Goal: Task Accomplishment & Management: Manage account settings

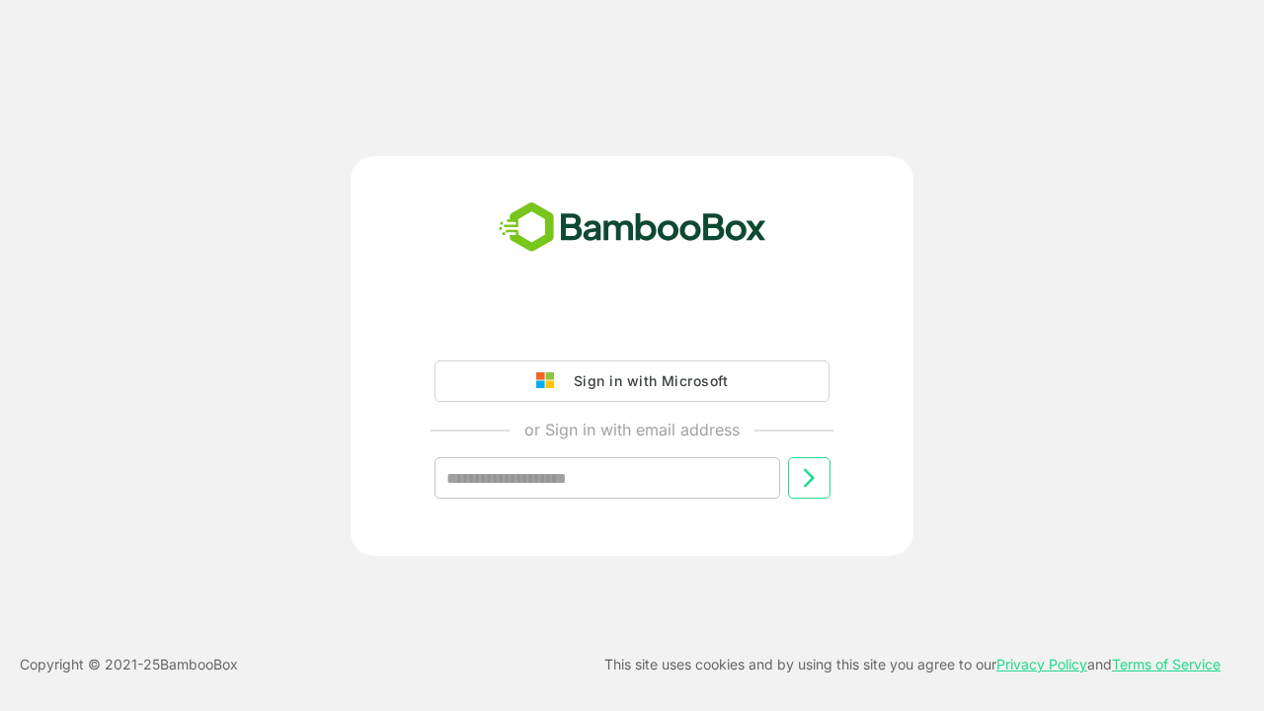
type input "**********"
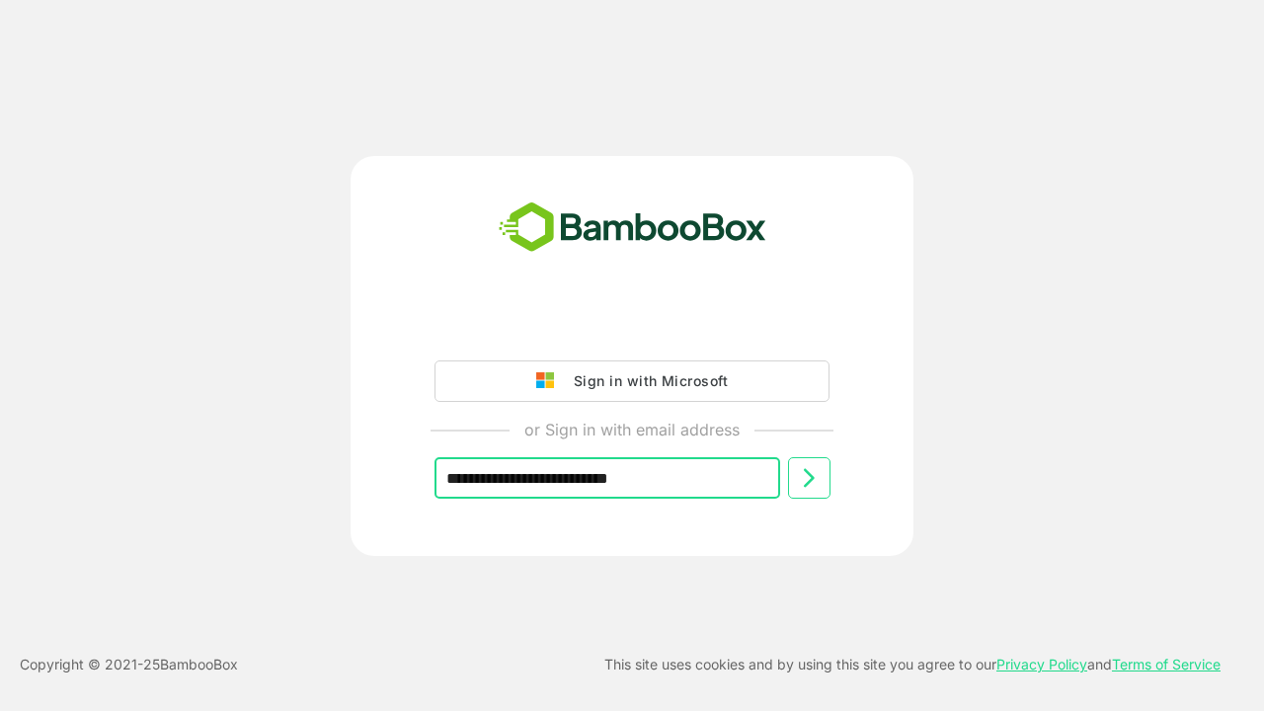
click at [809, 478] on icon at bounding box center [809, 478] width 24 height 24
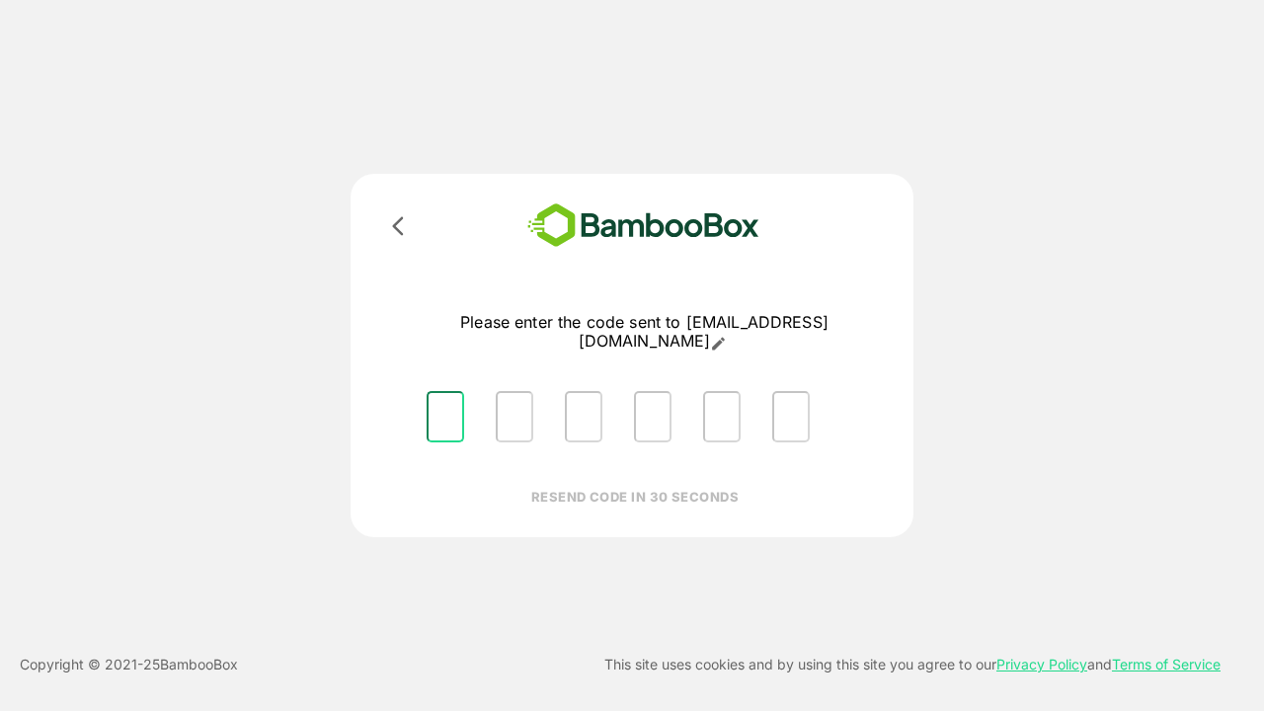
type input "*"
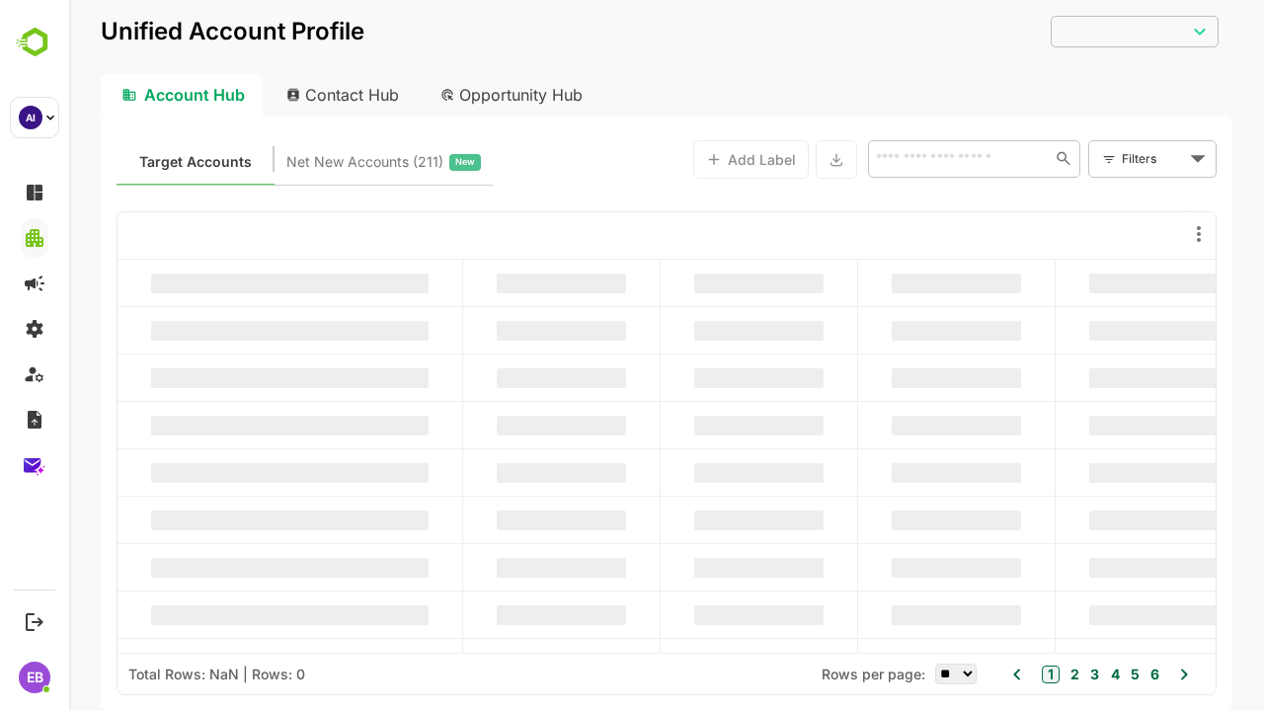
type input "**********"
